Goal: Information Seeking & Learning: Learn about a topic

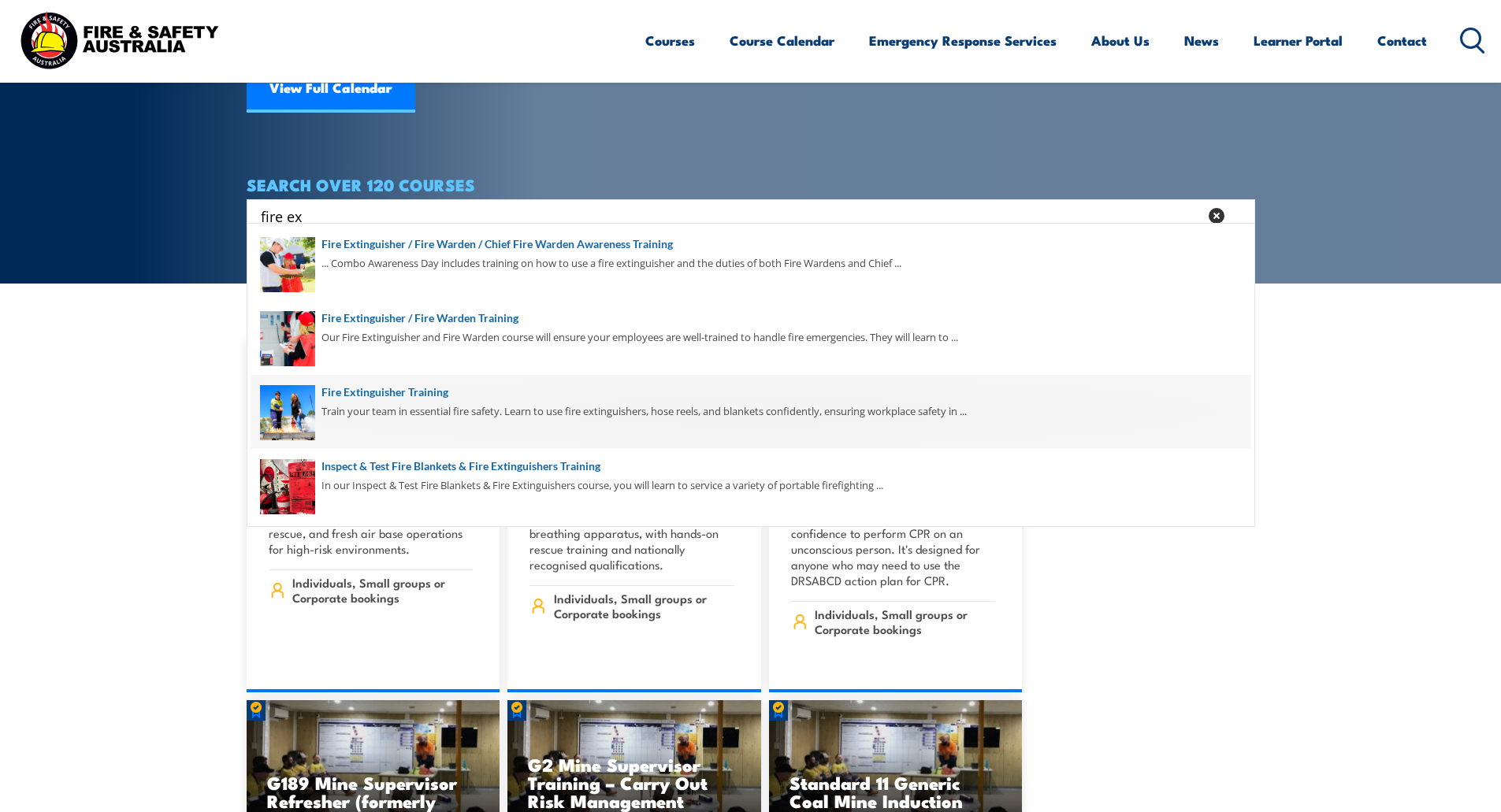
type input "fire ex"
click at [367, 383] on span at bounding box center [751, 412] width 999 height 74
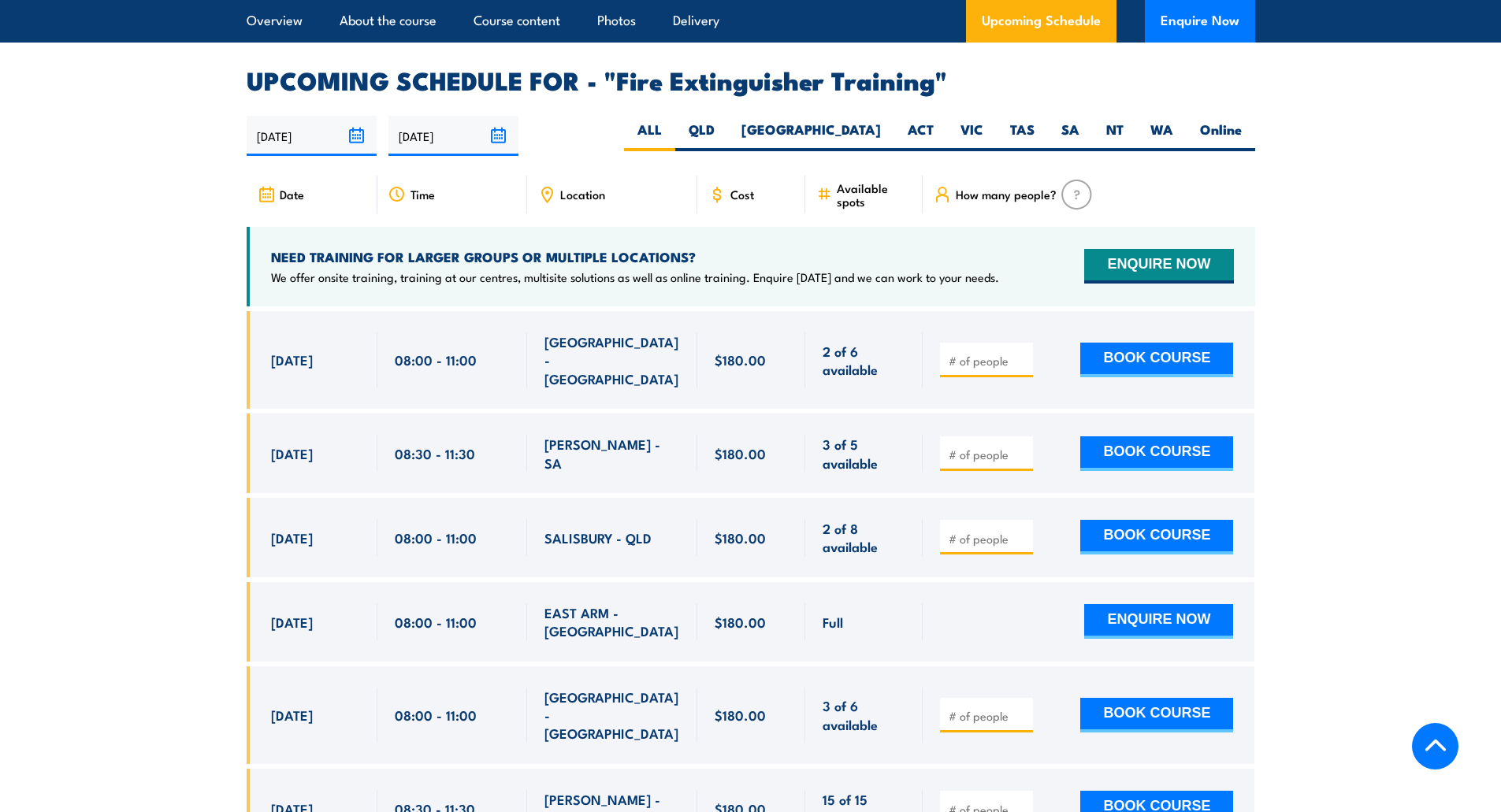
scroll to position [2600, 0]
click at [728, 120] on label "QLD" at bounding box center [701, 135] width 53 height 31
click at [724, 120] on input "QLD" at bounding box center [719, 125] width 10 height 10
radio input "true"
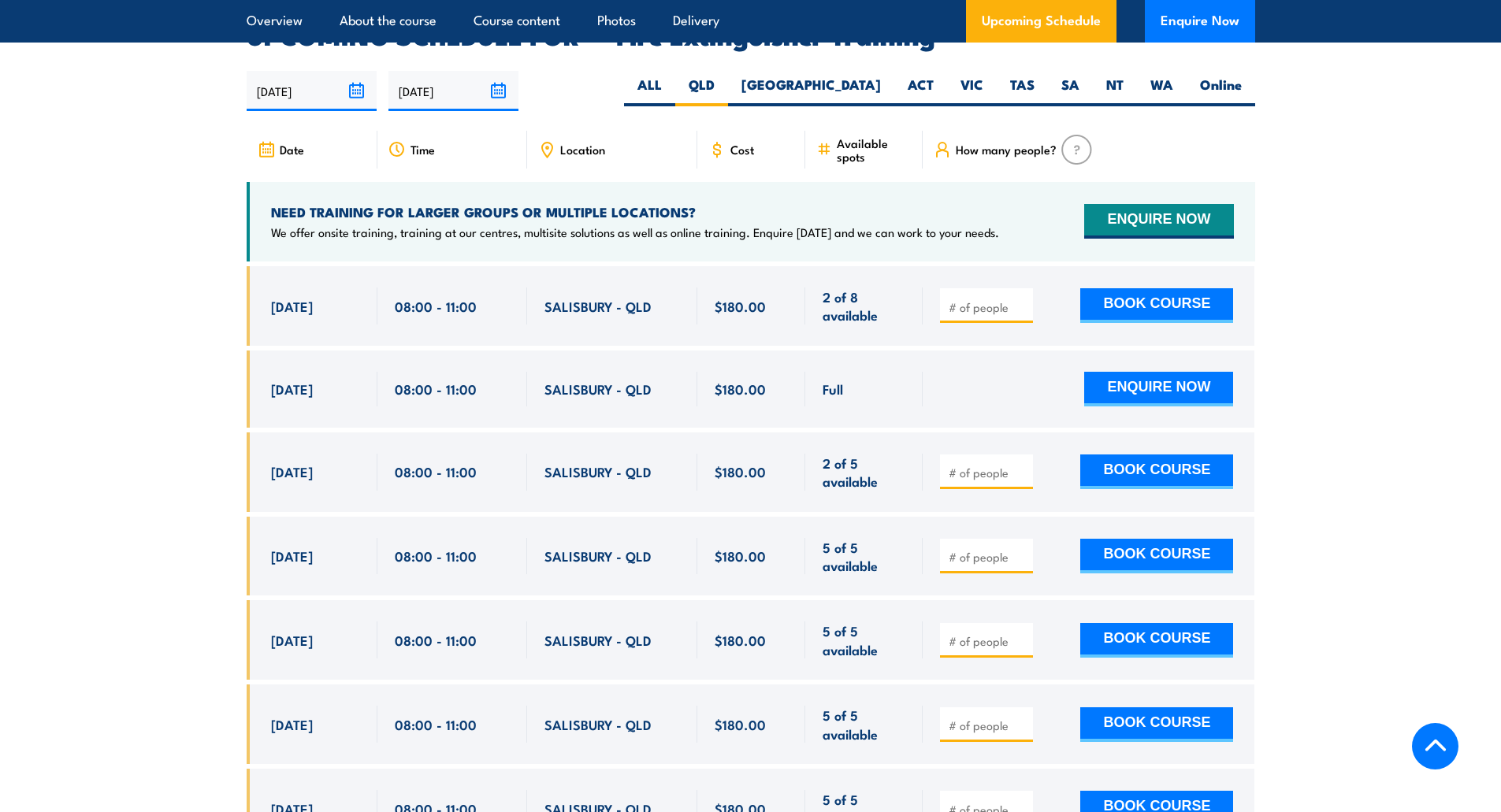
click at [560, 142] on span "Location" at bounding box center [582, 149] width 45 height 13
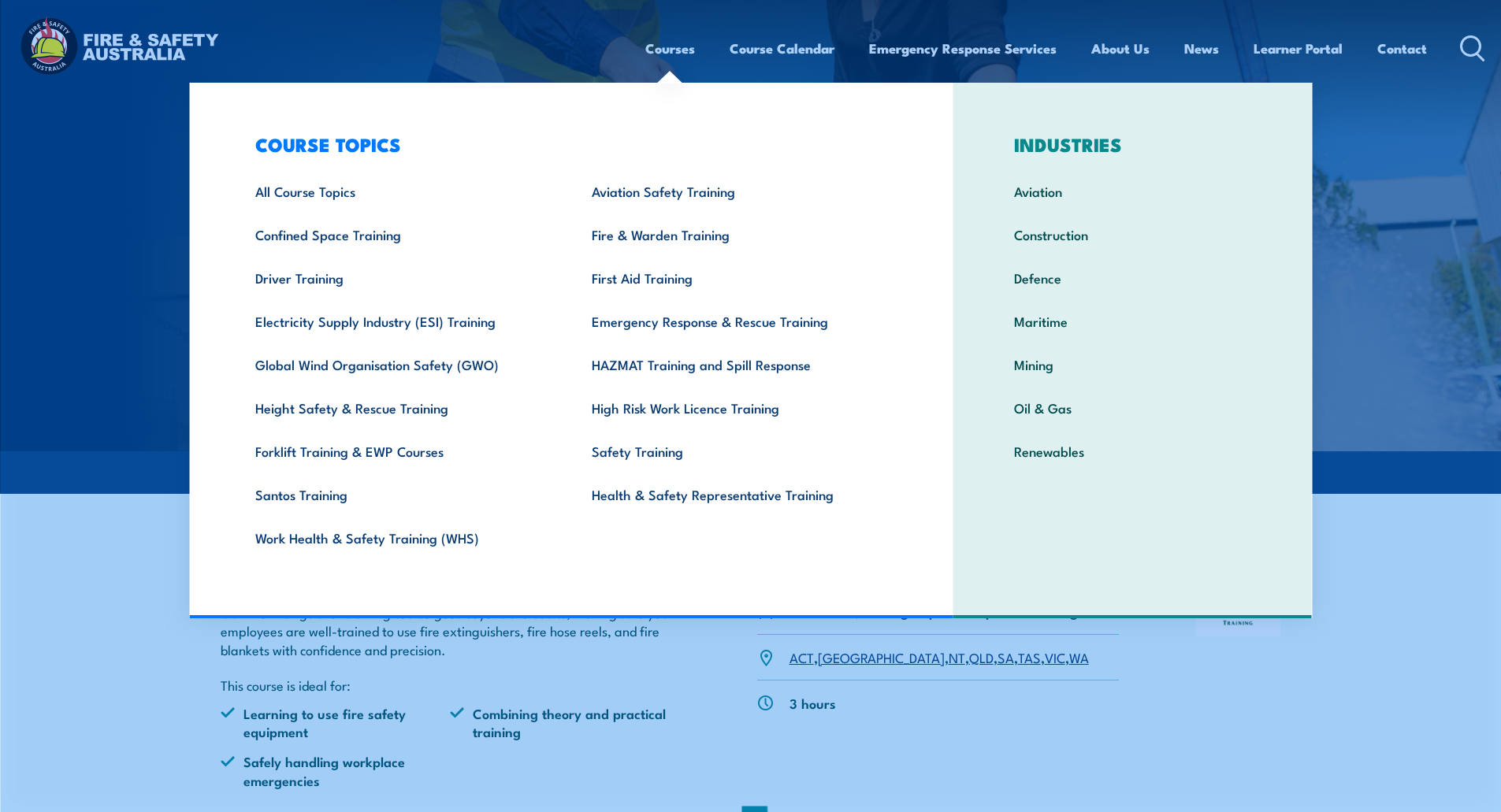
click at [685, 50] on link "Courses" at bounding box center [670, 48] width 50 height 41
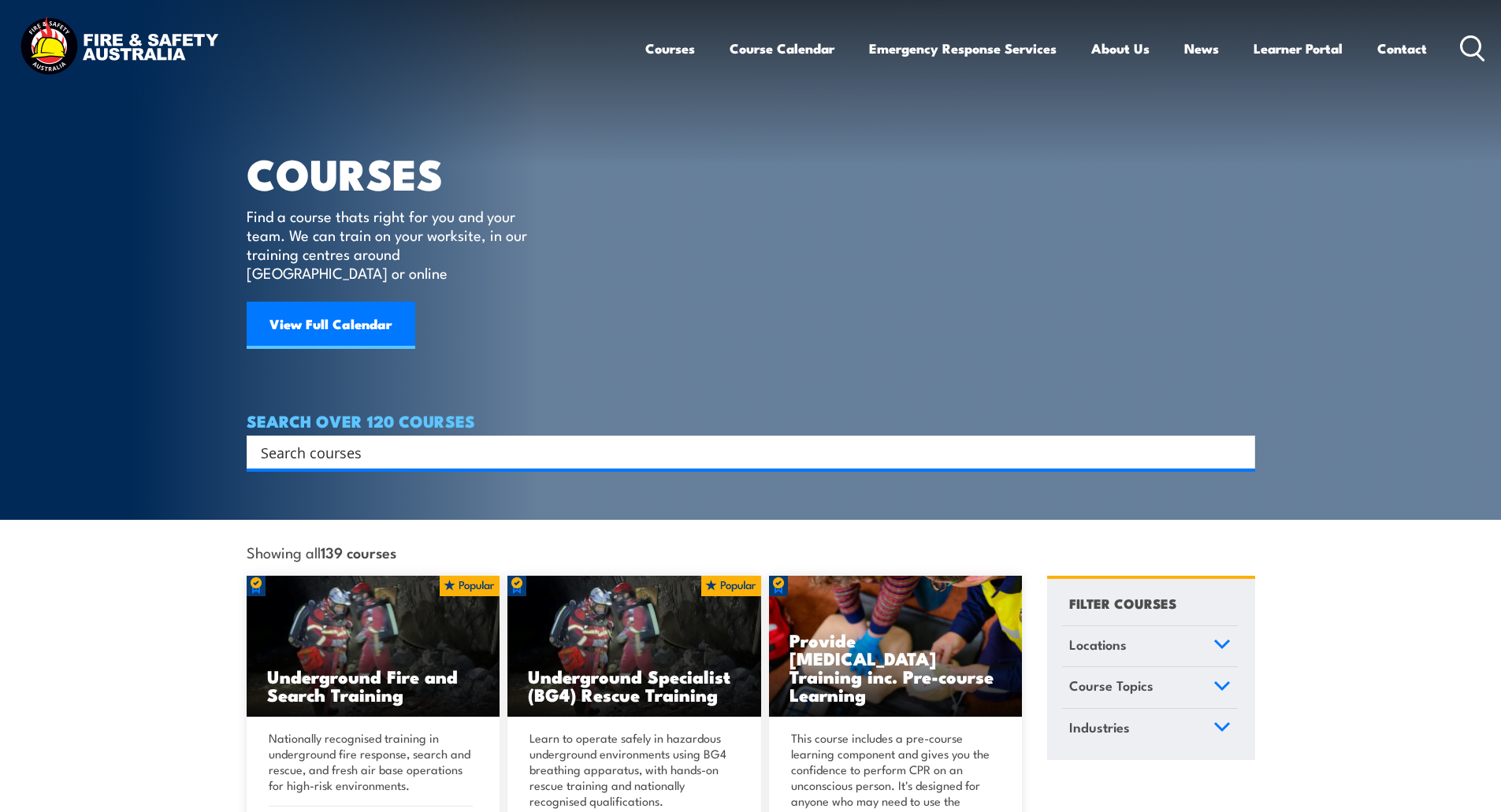
click at [374, 441] on input "Search input" at bounding box center [740, 452] width 959 height 24
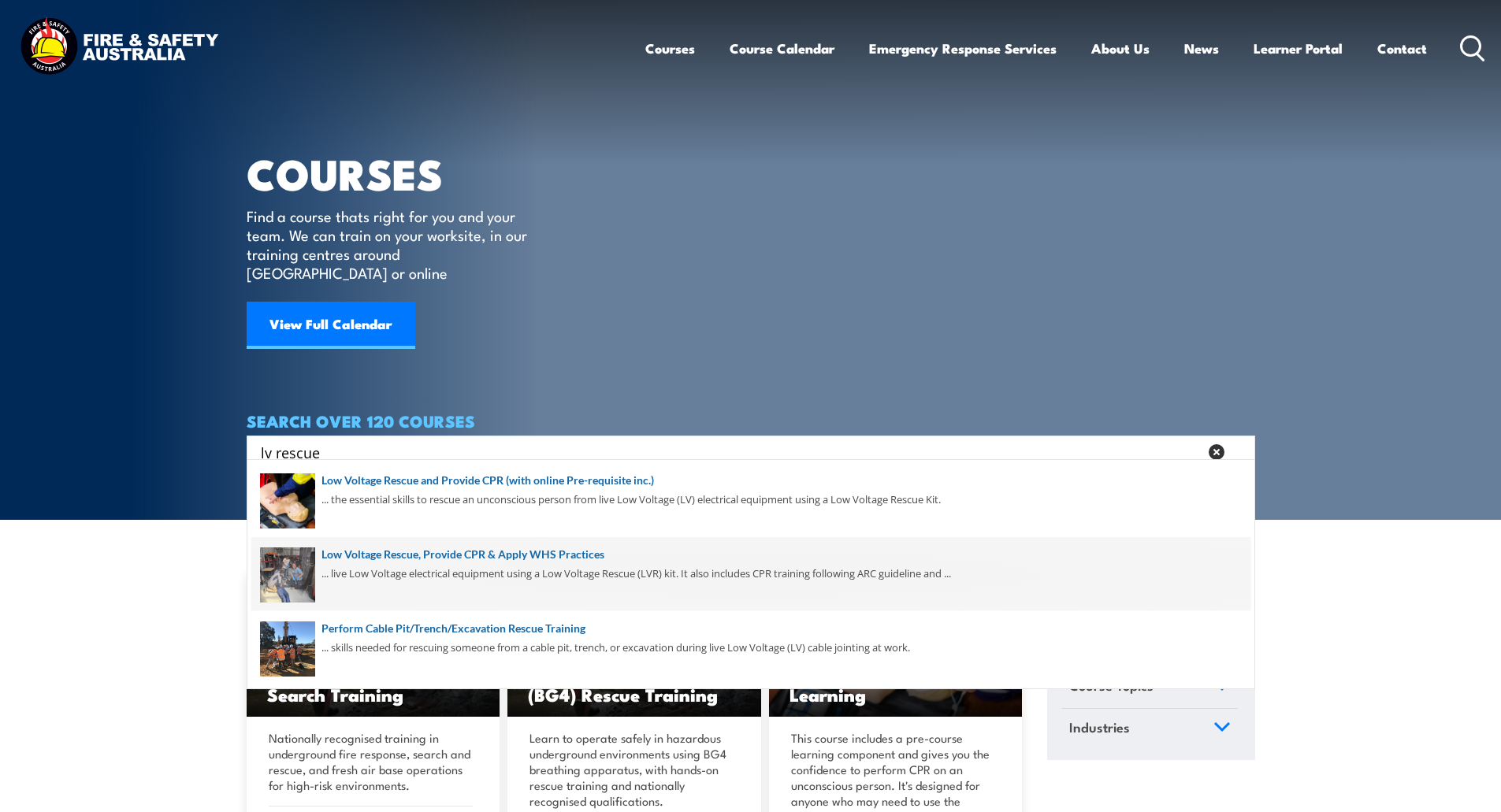
type input "lv rescue"
click at [374, 570] on span at bounding box center [751, 575] width 999 height 74
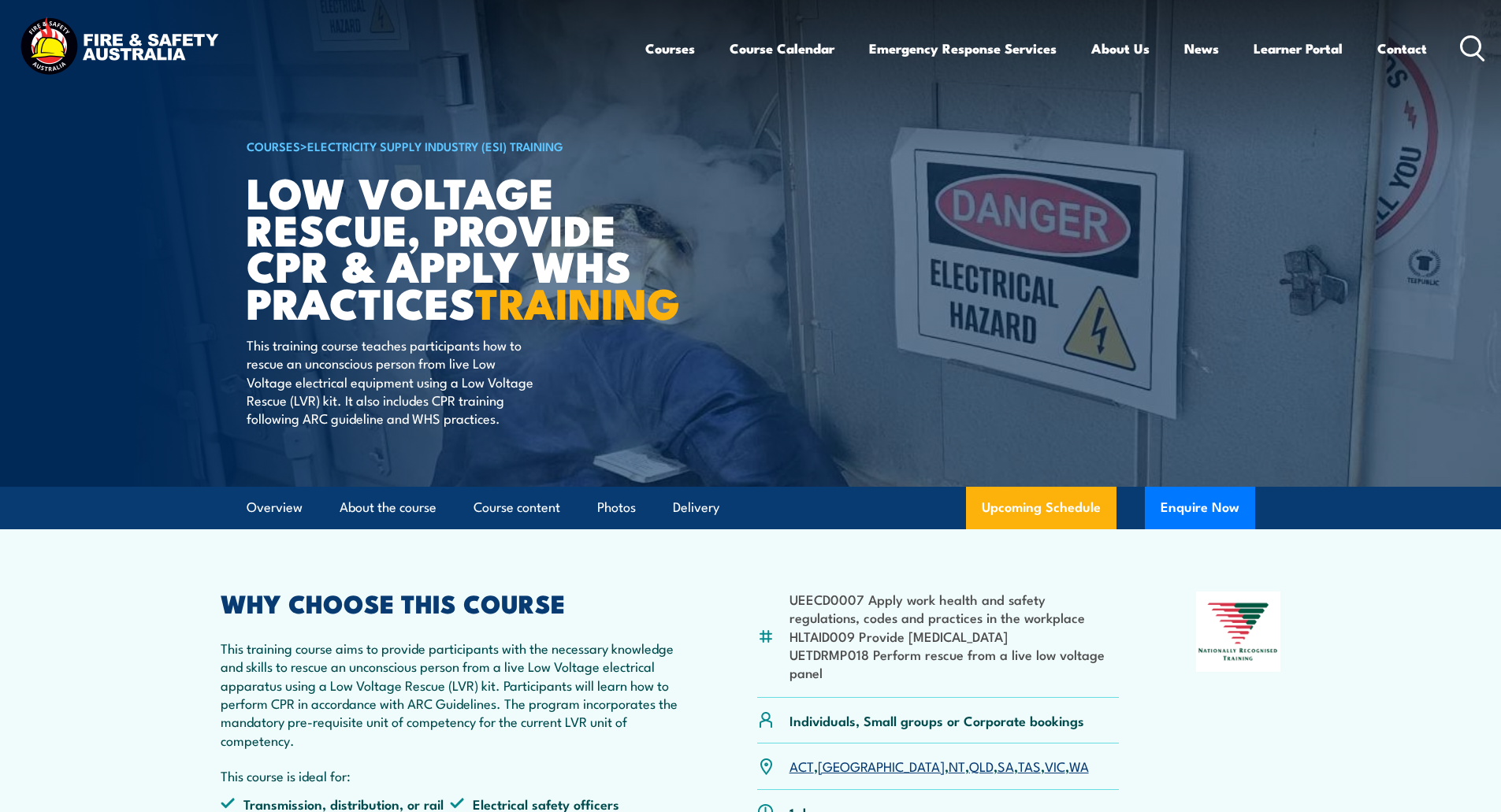
click at [435, 146] on link "Electricity Supply Industry (ESI) Training" at bounding box center [436, 146] width 256 height 17
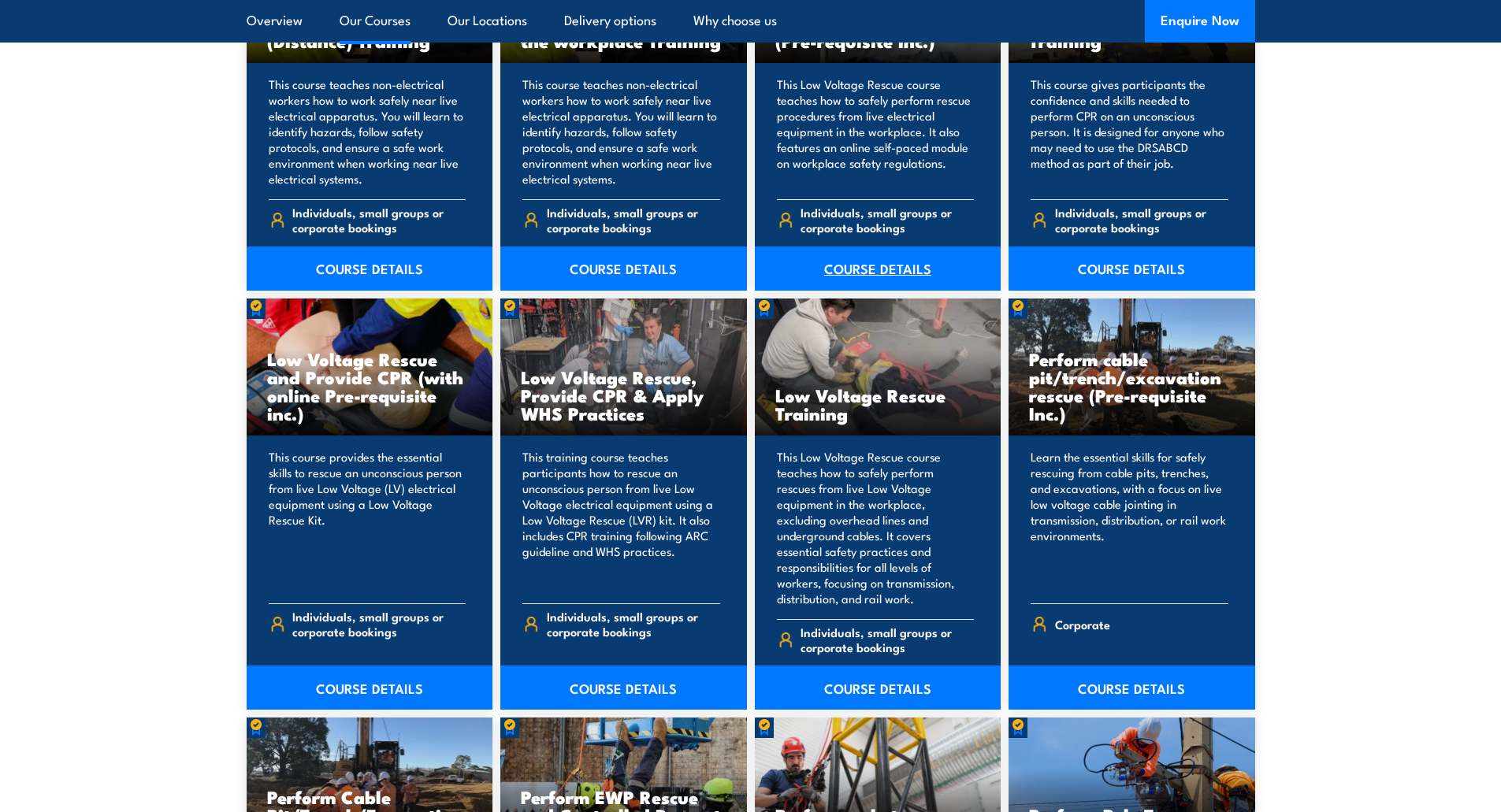
scroll to position [1418, 0]
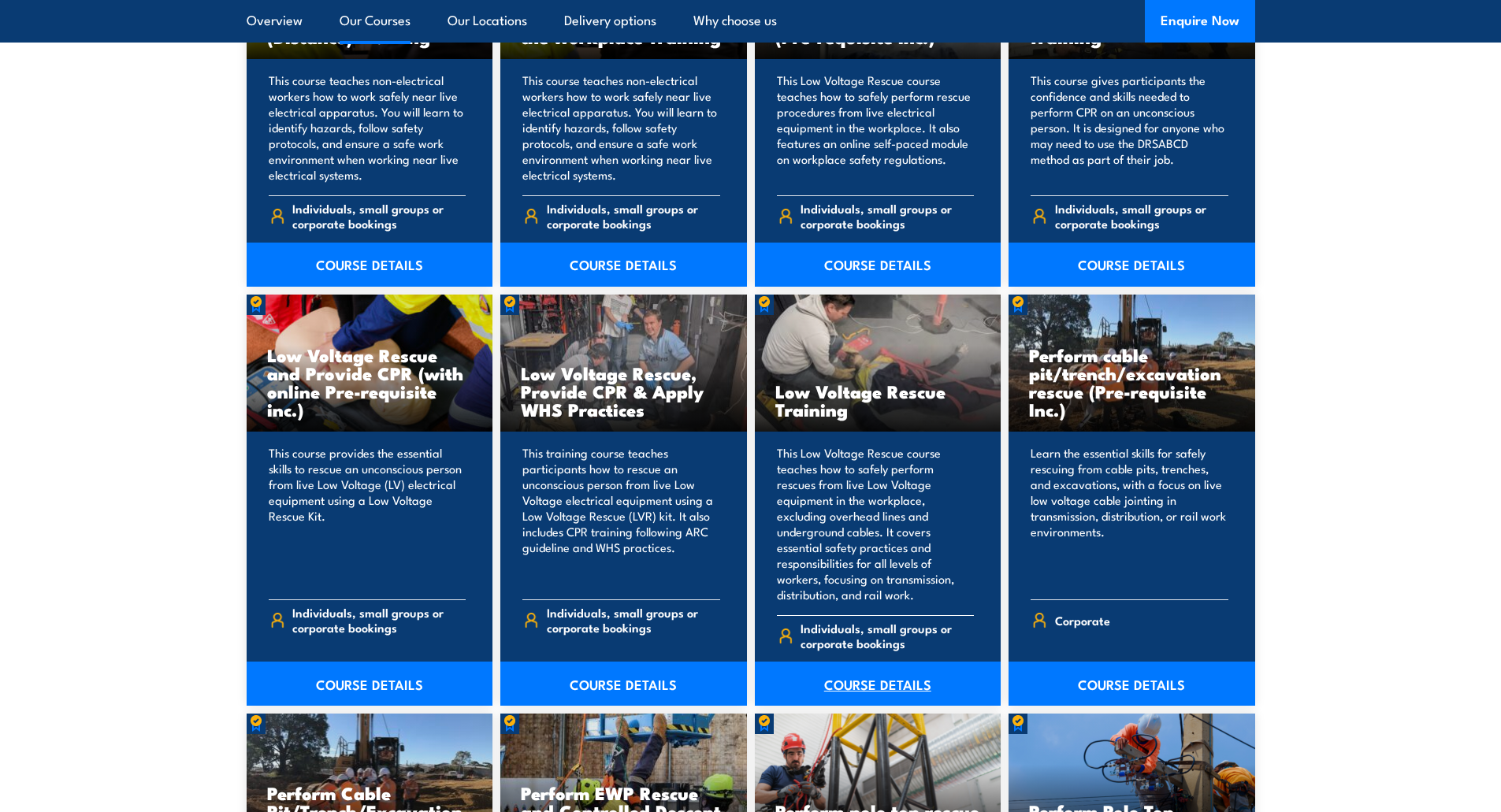
click at [848, 662] on link "COURSE DETAILS" at bounding box center [878, 683] width 246 height 44
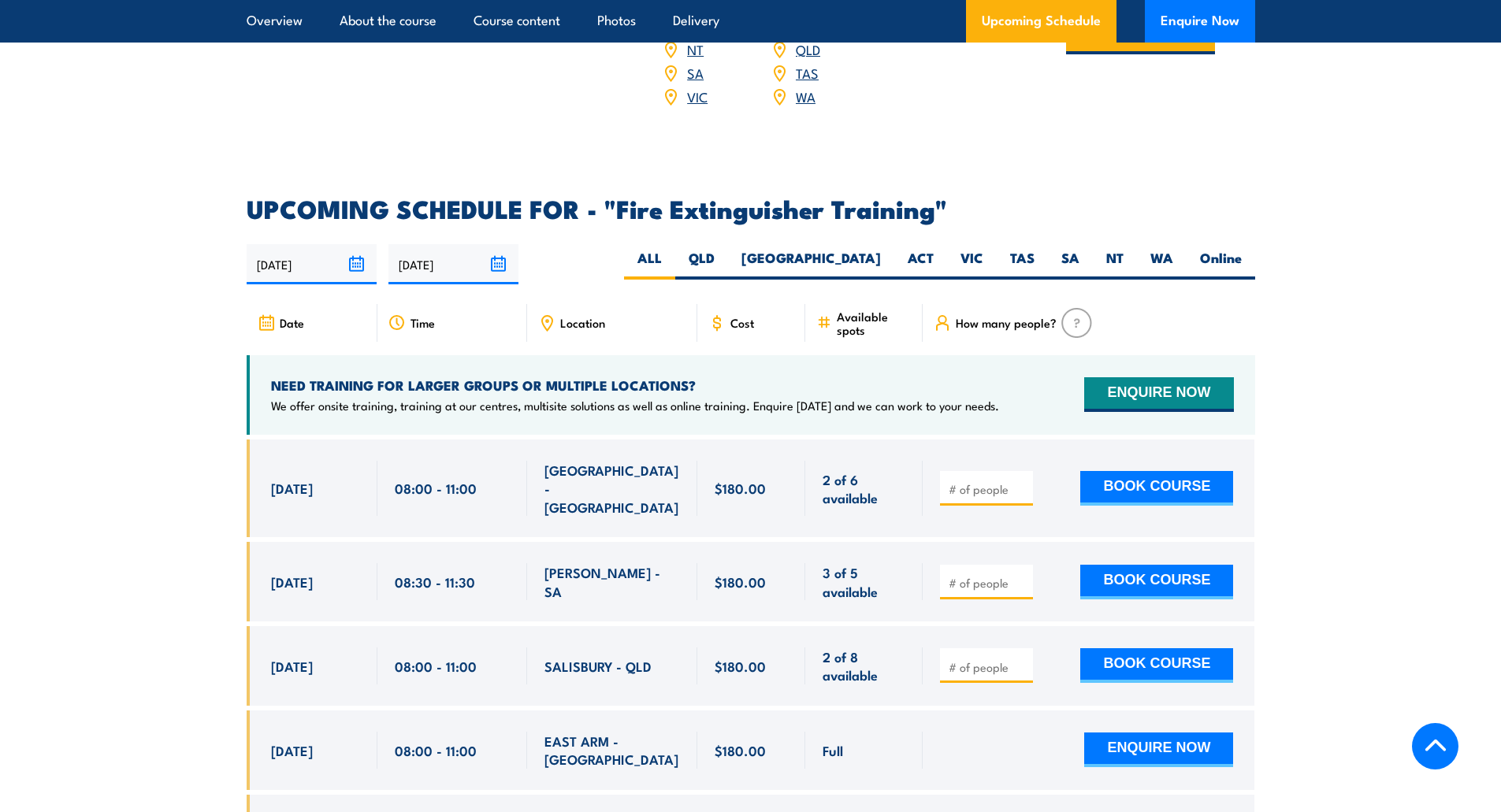
scroll to position [2442, 0]
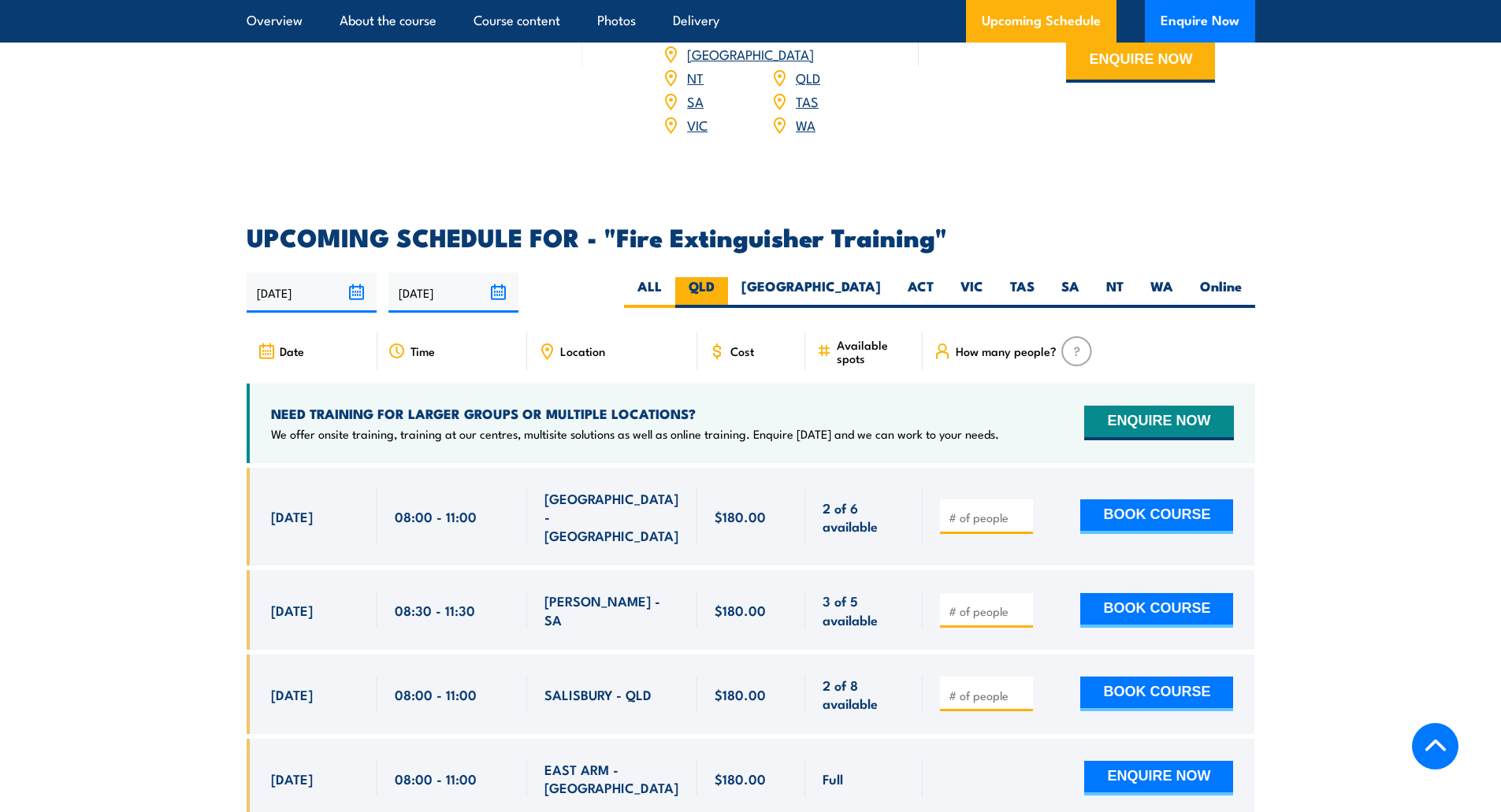
click at [728, 277] on label "QLD" at bounding box center [701, 292] width 53 height 31
click at [724, 277] on input "QLD" at bounding box center [719, 282] width 10 height 10
radio input "true"
